Goal: Transaction & Acquisition: Purchase product/service

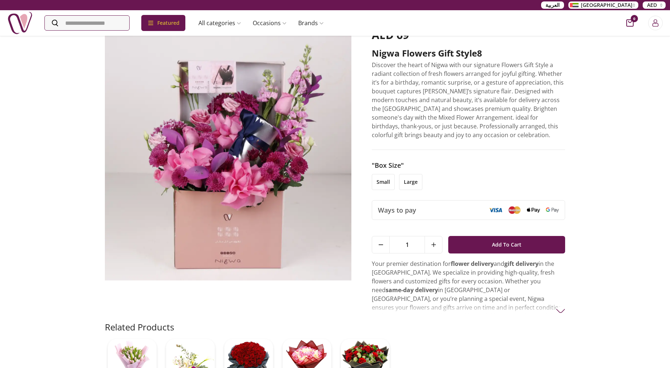
scroll to position [6, 0]
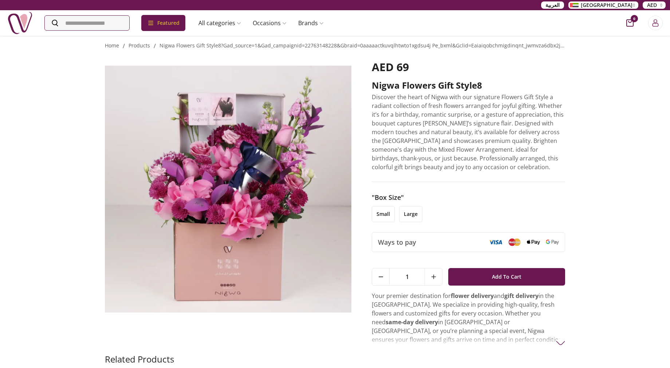
click at [408, 217] on li "large" at bounding box center [410, 214] width 23 height 16
click at [386, 213] on li "small" at bounding box center [383, 214] width 23 height 16
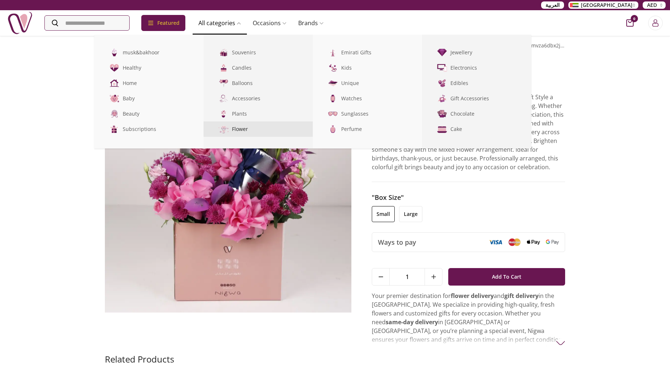
click at [249, 125] on link "Flower" at bounding box center [258, 128] width 109 height 15
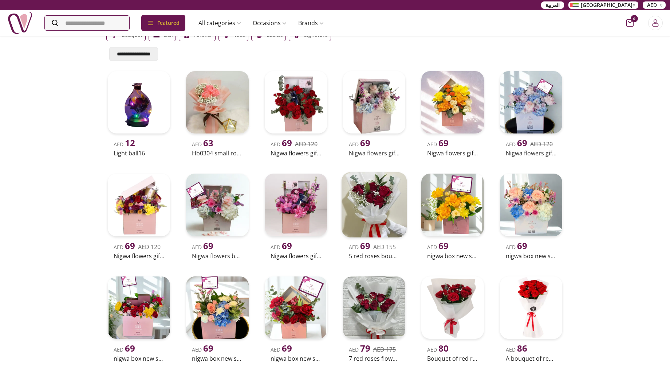
scroll to position [73, 0]
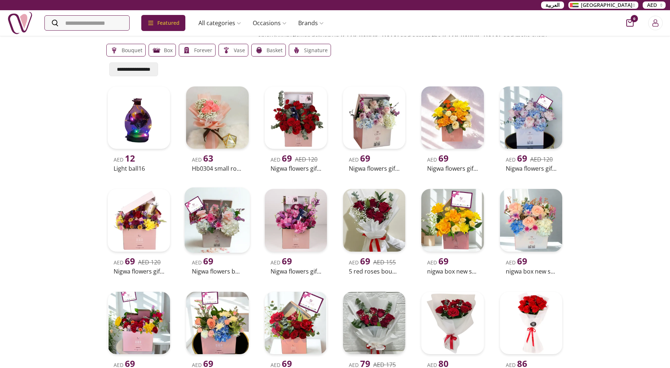
click at [222, 223] on img at bounding box center [218, 220] width 66 height 66
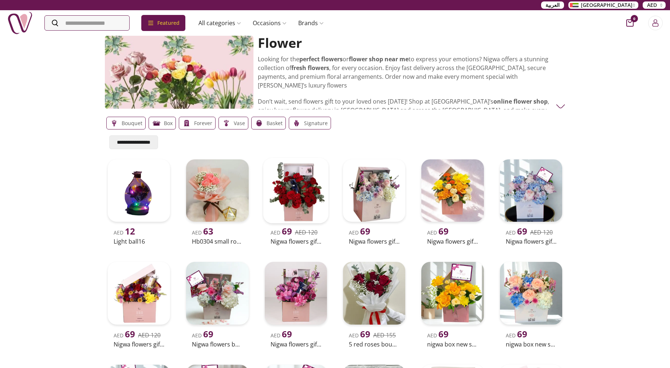
click at [290, 203] on img at bounding box center [296, 191] width 66 height 66
